Goal: Register for event/course

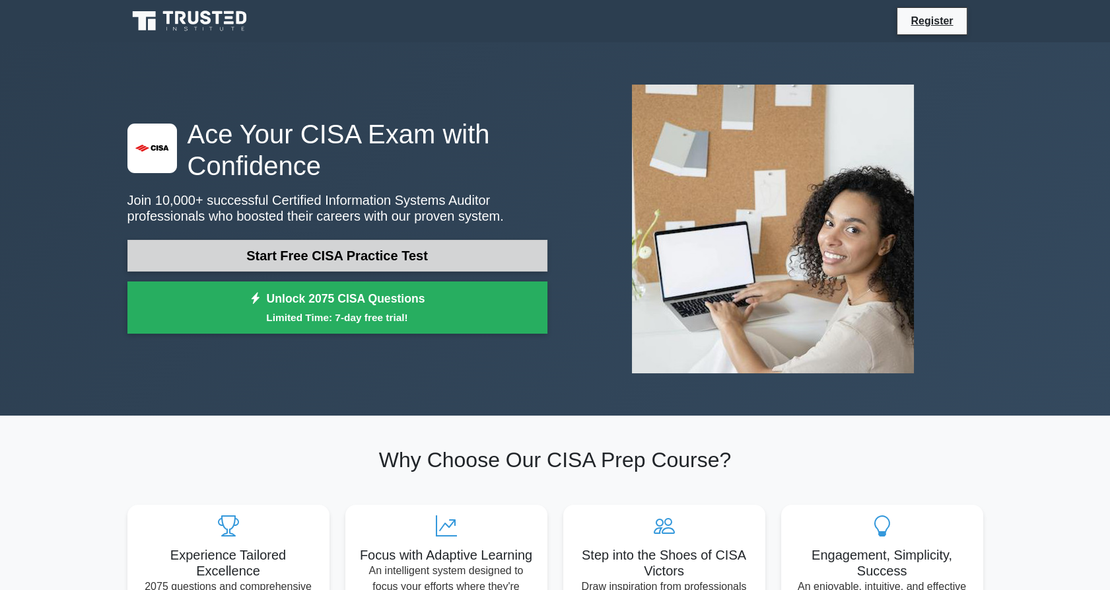
click at [307, 259] on link "Start Free CISA Practice Test" at bounding box center [337, 256] width 420 height 32
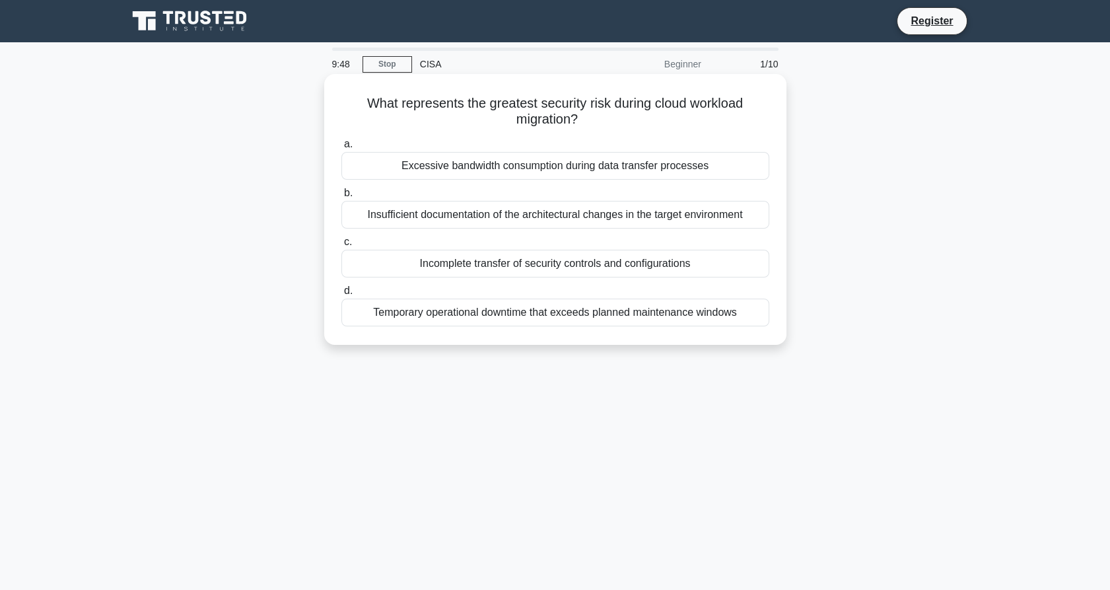
click at [571, 268] on div "Incomplete transfer of security controls and configurations" at bounding box center [555, 264] width 428 height 28
click at [341, 246] on input "c. Incomplete transfer of security controls and configurations" at bounding box center [341, 242] width 0 height 9
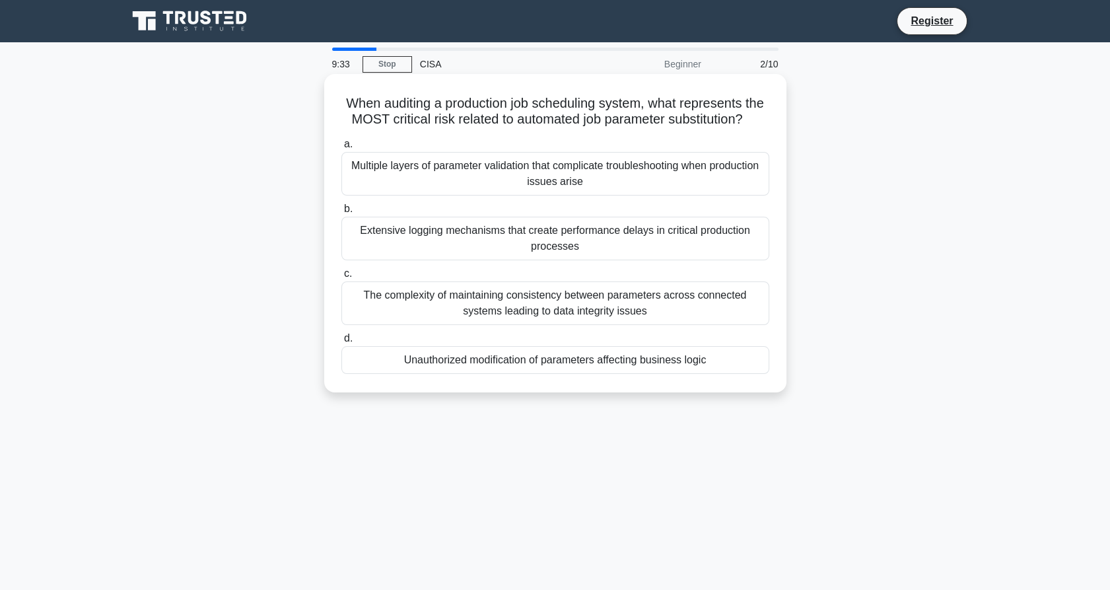
click at [532, 374] on div "Unauthorized modification of parameters affecting business logic" at bounding box center [555, 360] width 428 height 28
click at [341, 343] on input "d. Unauthorized modification of parameters affecting business logic" at bounding box center [341, 338] width 0 height 9
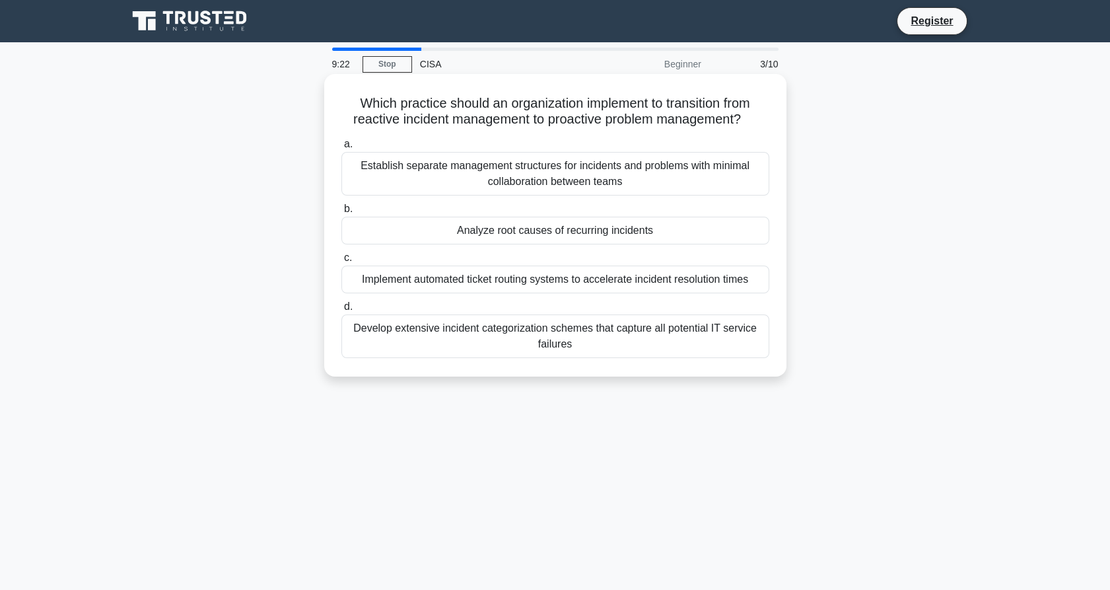
click at [547, 331] on div "Develop extensive incident categorization schemes that capture all potential IT…" at bounding box center [555, 336] width 428 height 44
click at [341, 311] on input "d. Develop extensive incident categorization schemes that capture all potential…" at bounding box center [341, 306] width 0 height 9
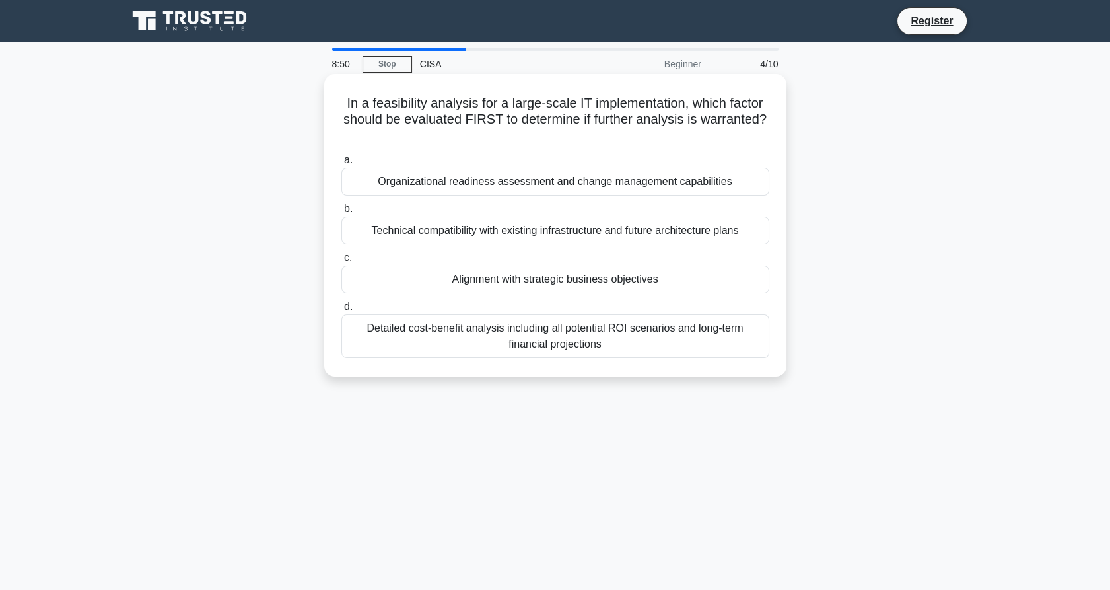
click at [617, 285] on div "Alignment with strategic business objectives" at bounding box center [555, 279] width 428 height 28
click at [341, 262] on input "c. Alignment with strategic business objectives" at bounding box center [341, 258] width 0 height 9
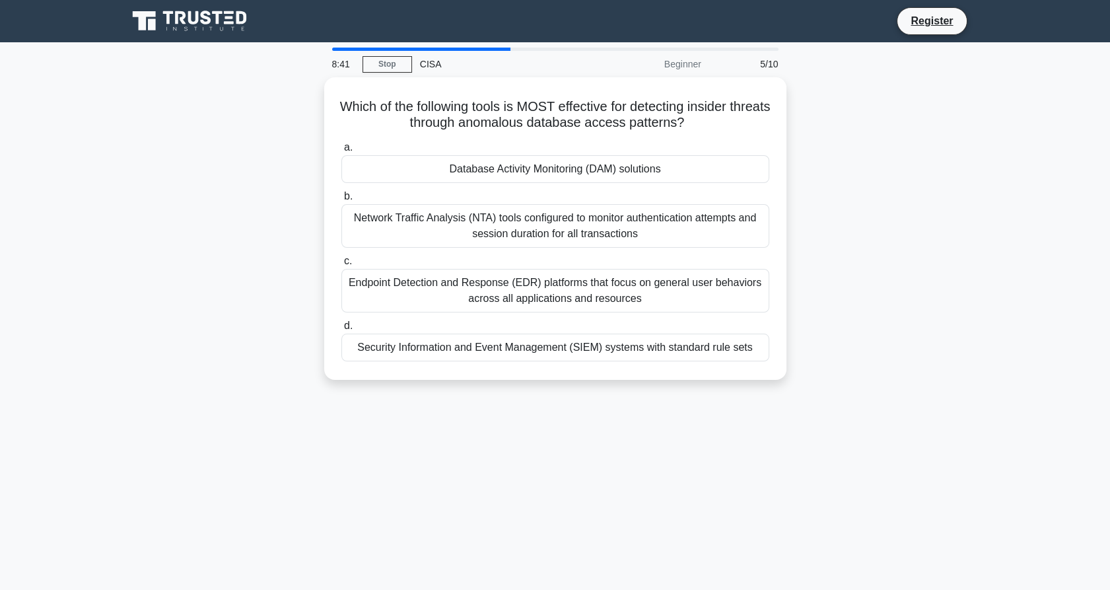
click at [617, 285] on div "Endpoint Detection and Response (EDR) platforms that focus on general user beha…" at bounding box center [555, 291] width 428 height 44
click at [341, 265] on input "c. Endpoint Detection and Response (EDR) platforms that focus on general user b…" at bounding box center [341, 261] width 0 height 9
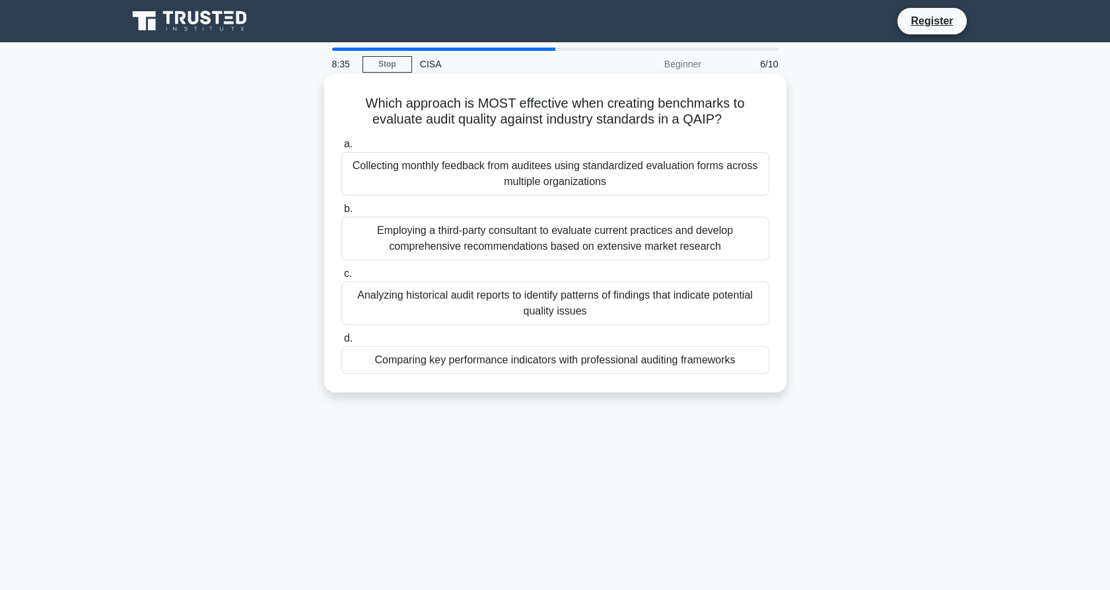
click at [558, 257] on div "Employing a third-party consultant to evaluate current practices and develop co…" at bounding box center [555, 239] width 428 height 44
click at [341, 213] on input "b. Employing a third-party consultant to evaluate current practices and develop…" at bounding box center [341, 209] width 0 height 9
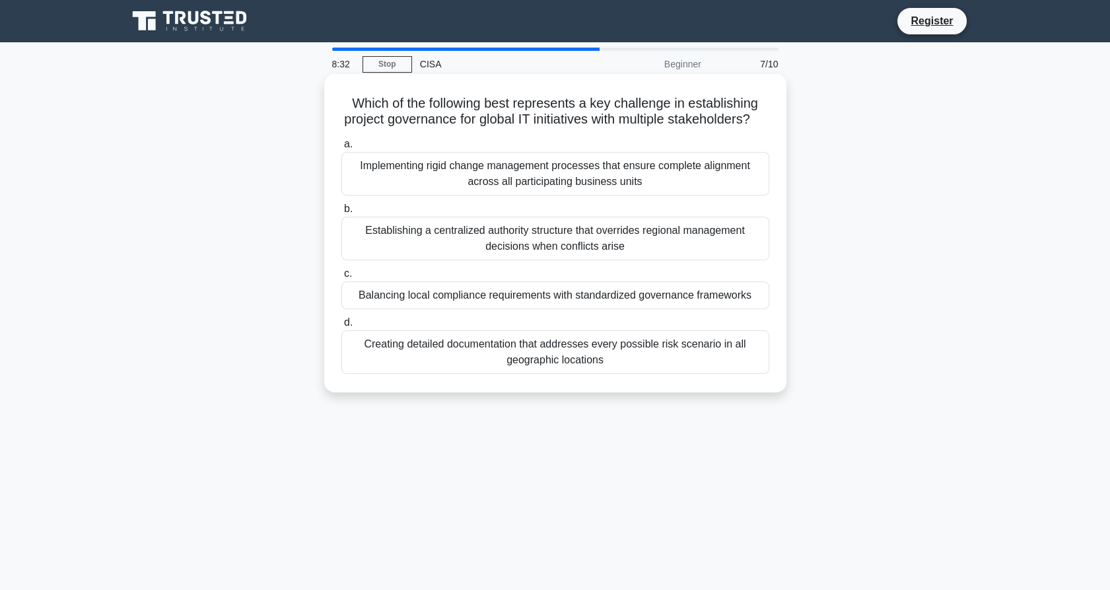
click at [569, 309] on div "Balancing local compliance requirements with standardized governance frameworks" at bounding box center [555, 295] width 428 height 28
click at [341, 278] on input "c. Balancing local compliance requirements with standardized governance framewo…" at bounding box center [341, 273] width 0 height 9
click at [514, 309] on div "Implementing a formal review cycle with defined triggers for policy updates" at bounding box center [555, 295] width 428 height 28
click at [341, 278] on input "c. Implementing a formal review cycle with defined triggers for policy updates" at bounding box center [341, 273] width 0 height 9
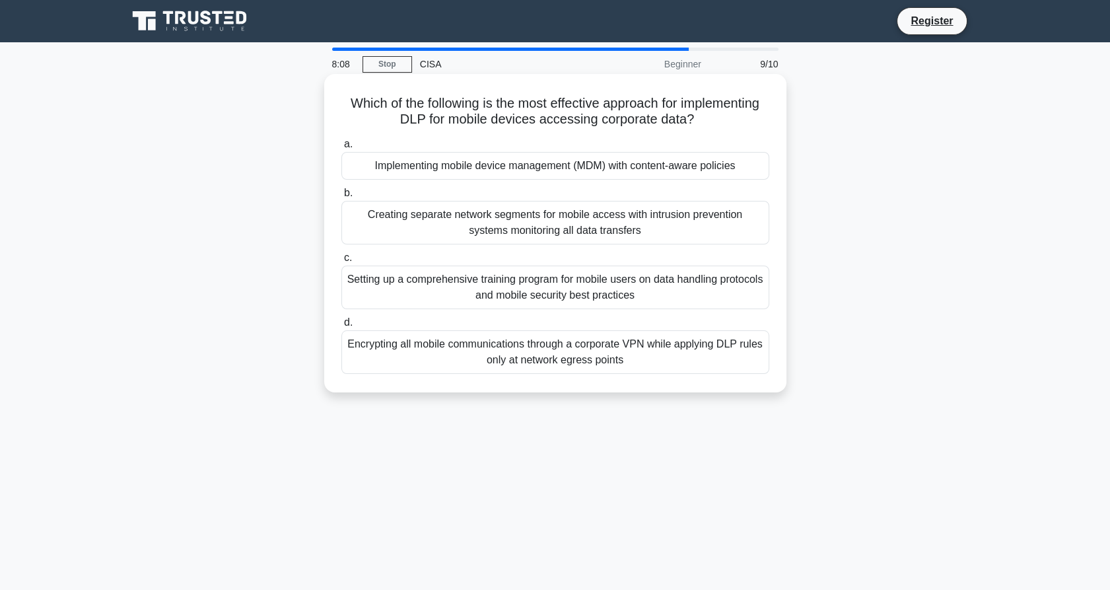
click at [491, 277] on div "Setting up a comprehensive training program for mobile users on data handling p…" at bounding box center [555, 287] width 428 height 44
click at [341, 262] on input "c. Setting up a comprehensive training program for mobile users on data handlin…" at bounding box center [341, 258] width 0 height 9
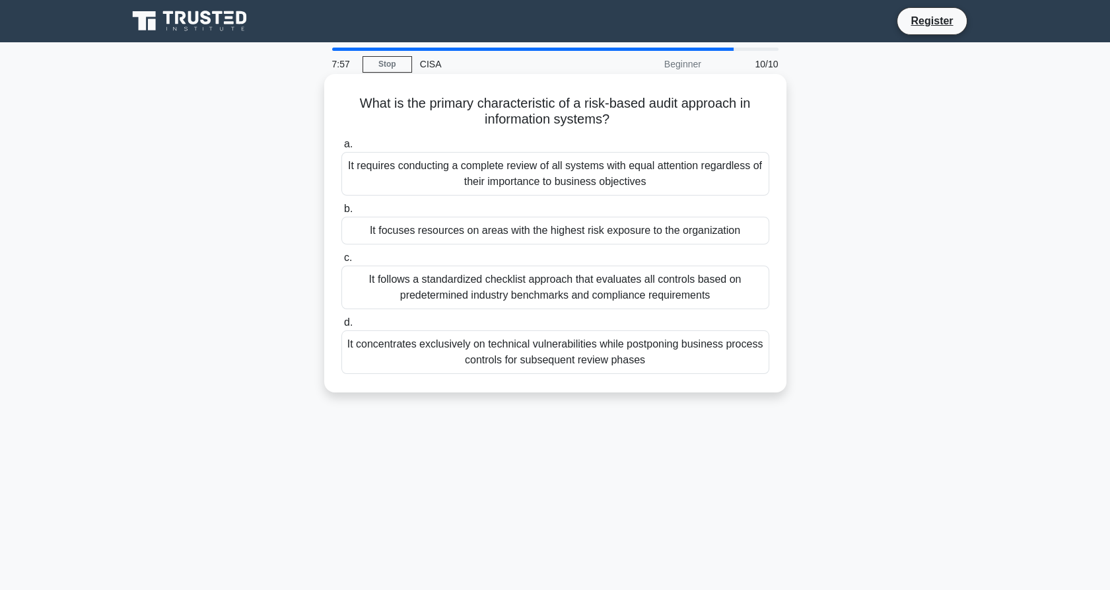
click at [454, 232] on div "It focuses resources on areas with the highest risk exposure to the organization" at bounding box center [555, 231] width 428 height 28
click at [341, 213] on input "b. It focuses resources on areas with the highest risk exposure to the organiza…" at bounding box center [341, 209] width 0 height 9
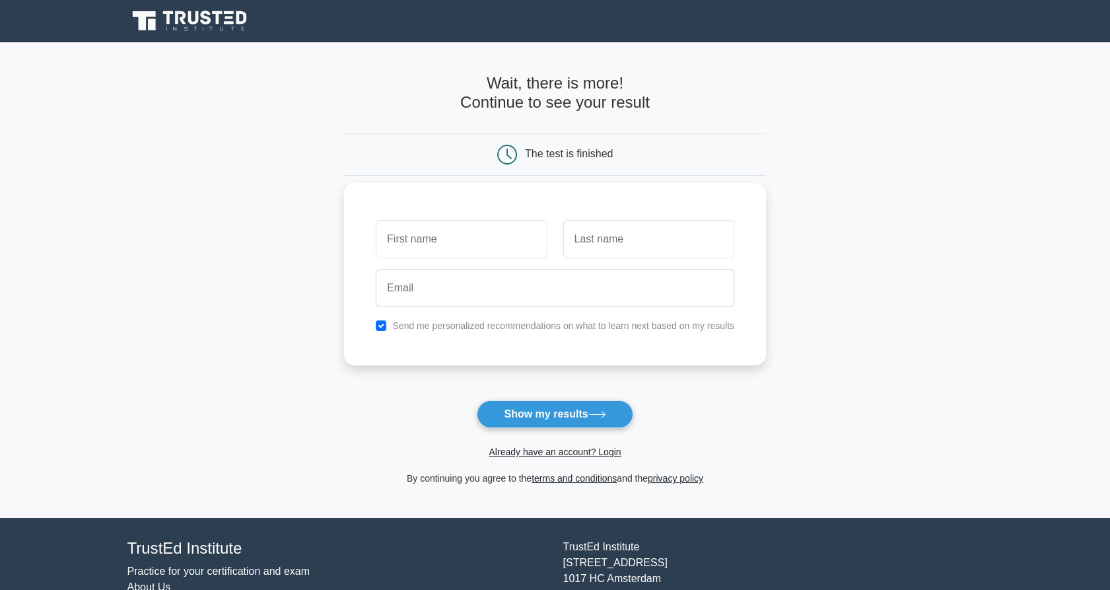
click at [477, 328] on label "Send me personalized recommendations on what to learn next based on my results" at bounding box center [563, 325] width 342 height 11
click at [453, 324] on label "Send me personalized recommendations on what to learn next based on my results" at bounding box center [563, 325] width 342 height 11
click at [382, 325] on input "checkbox" at bounding box center [381, 325] width 11 height 11
checkbox input "false"
click at [413, 238] on input "text" at bounding box center [461, 239] width 171 height 38
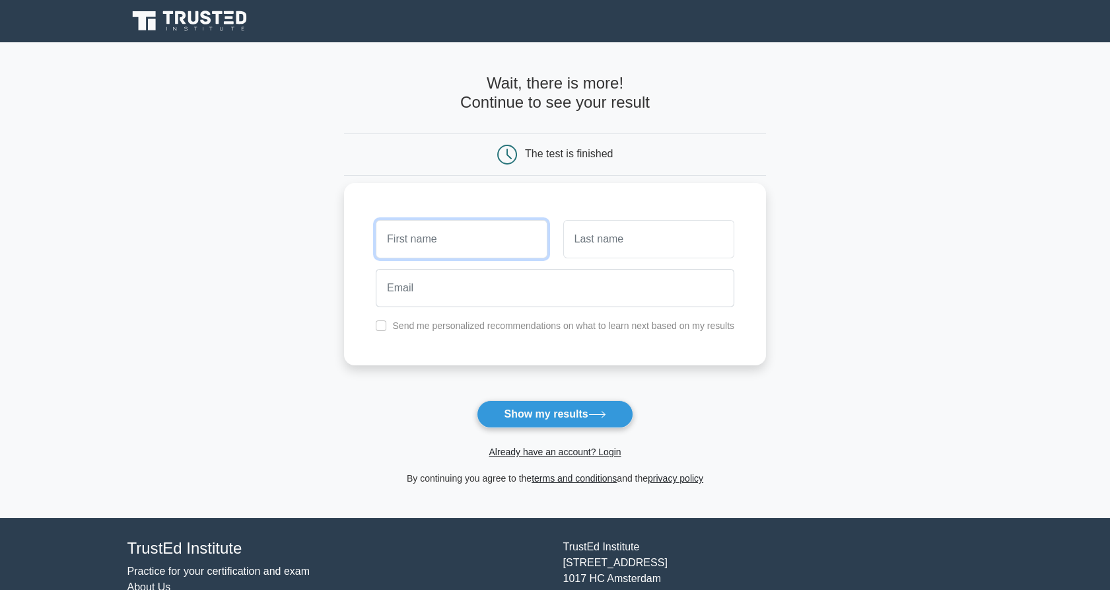
click at [413, 238] on input "text" at bounding box center [461, 239] width 171 height 38
type input "[PERSON_NAME]"
type input "n"
type input "[PERSON_NAME]"
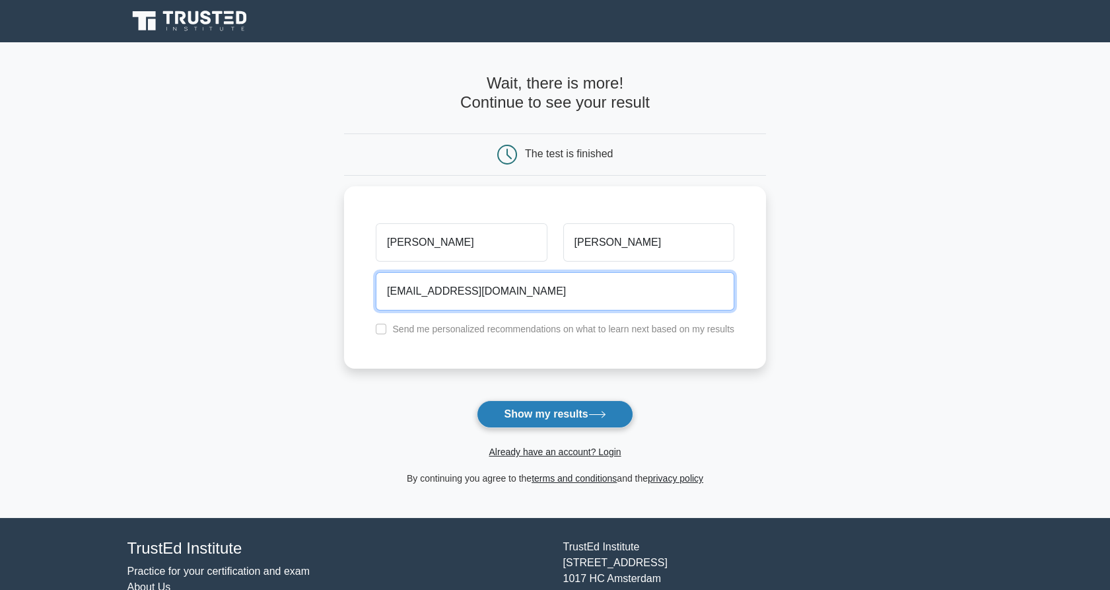
type input "[EMAIL_ADDRESS][DOMAIN_NAME]"
click at [511, 415] on button "Show my results" at bounding box center [555, 414] width 156 height 28
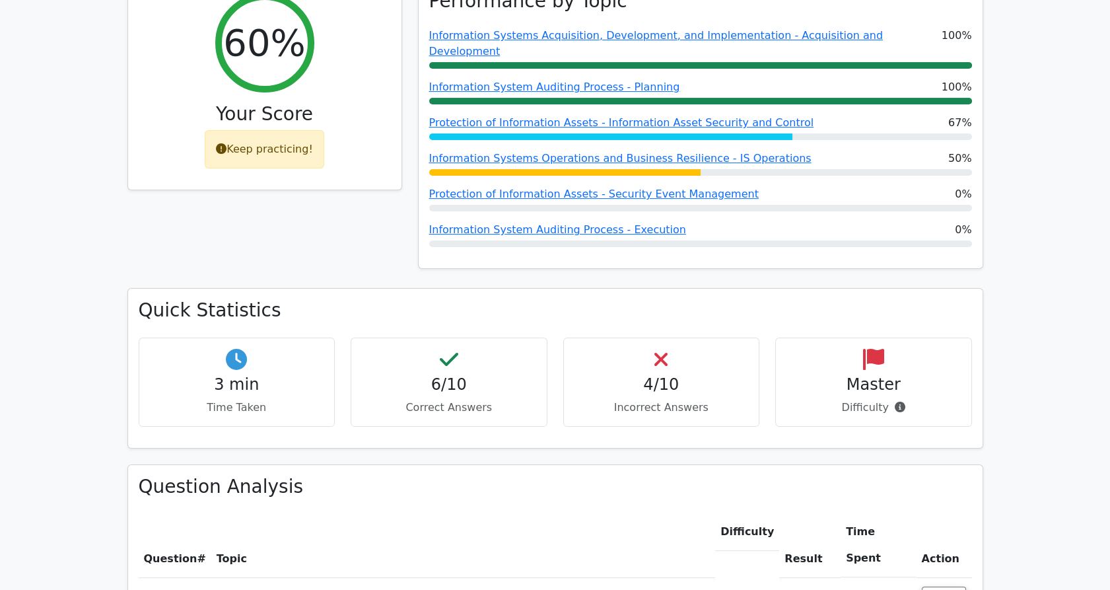
scroll to position [593, 0]
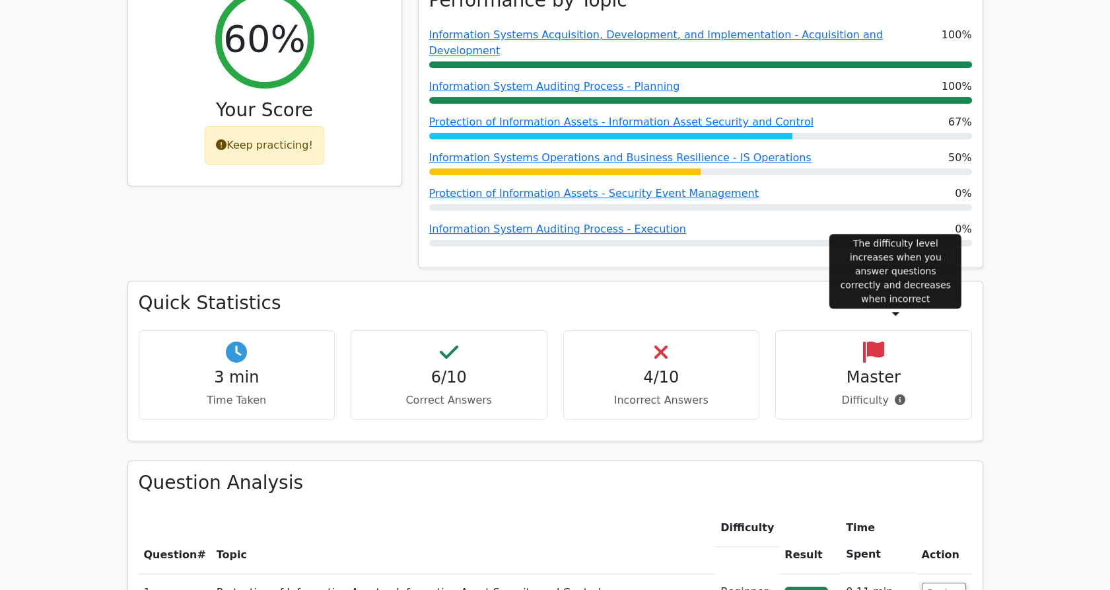
click at [898, 394] on icon at bounding box center [900, 399] width 11 height 11
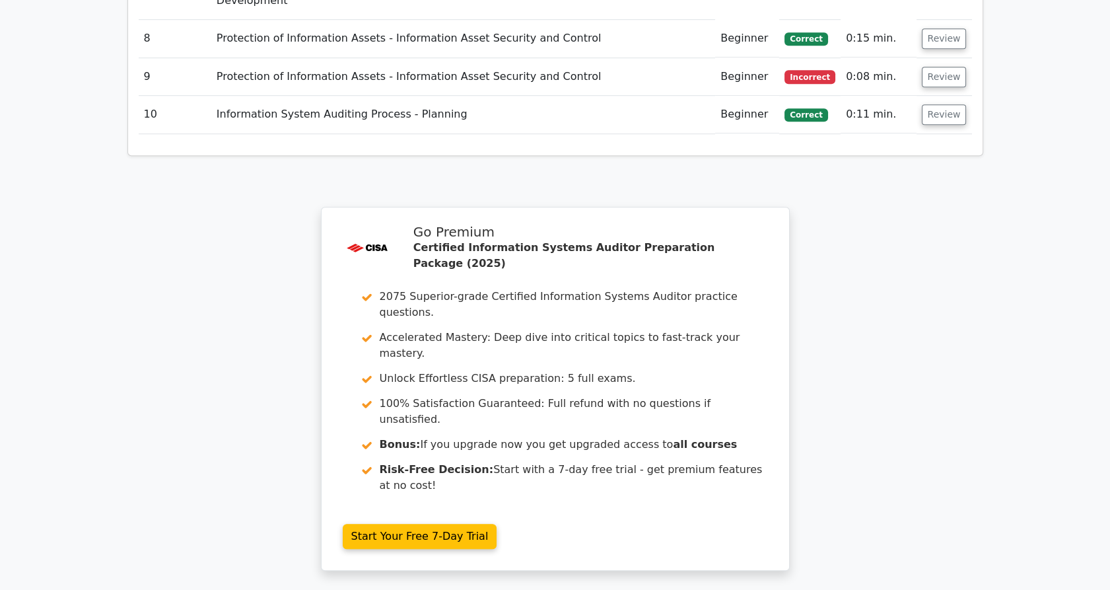
scroll to position [2121, 0]
